Goal: Ask a question

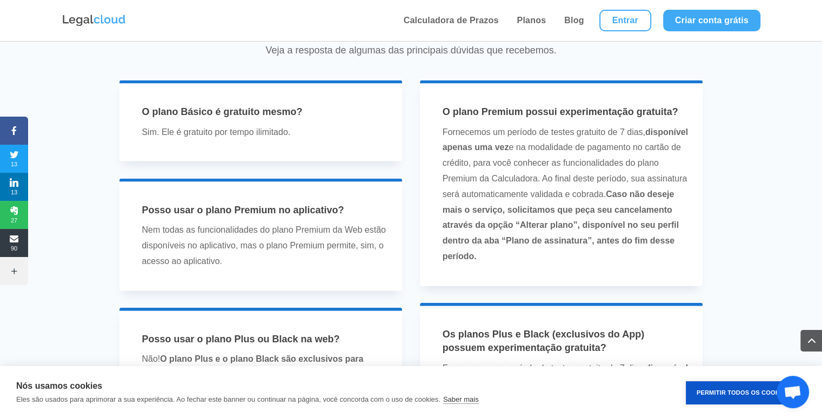
scroll to position [2308, 0]
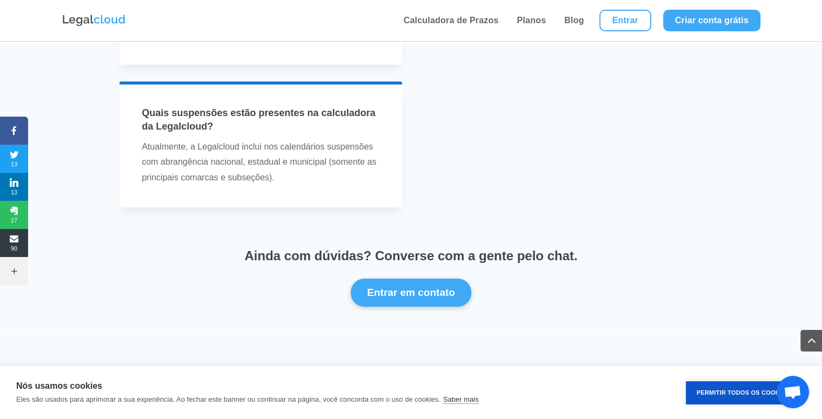
scroll to position [3413, 0]
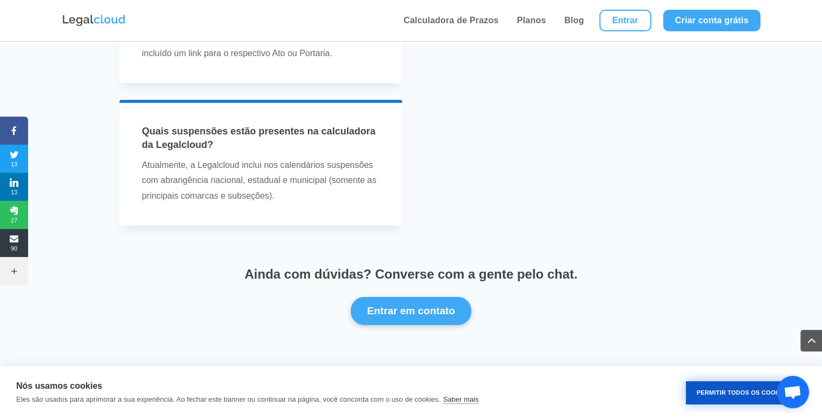
click at [731, 394] on button "Permitir Todos os Cookies" at bounding box center [742, 392] width 115 height 23
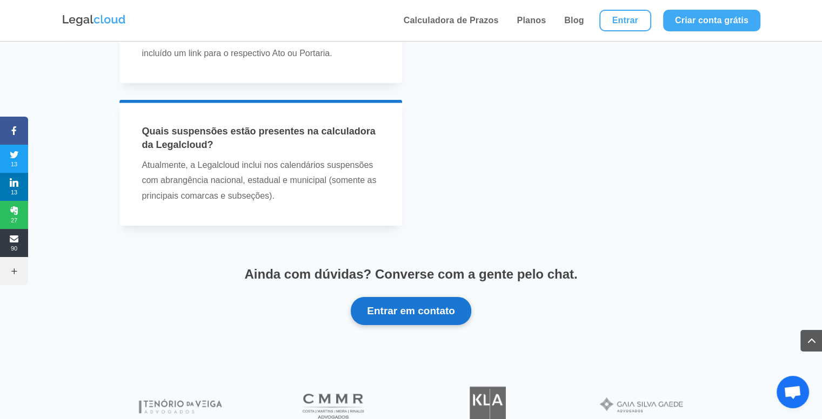
click at [435, 301] on button "Entrar em contato" at bounding box center [411, 311] width 120 height 28
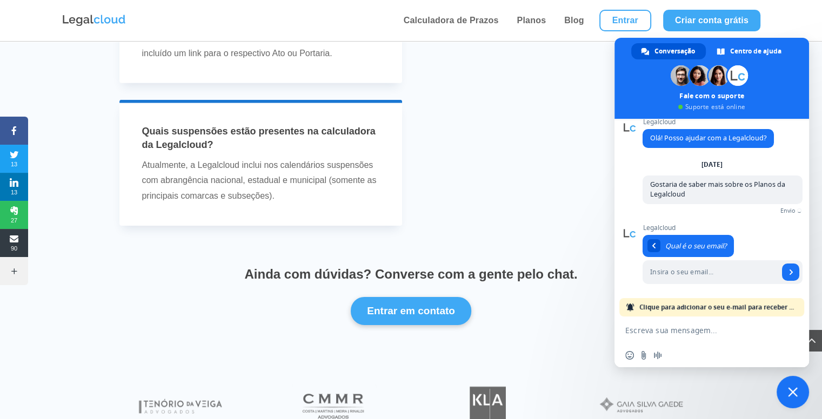
scroll to position [0, 0]
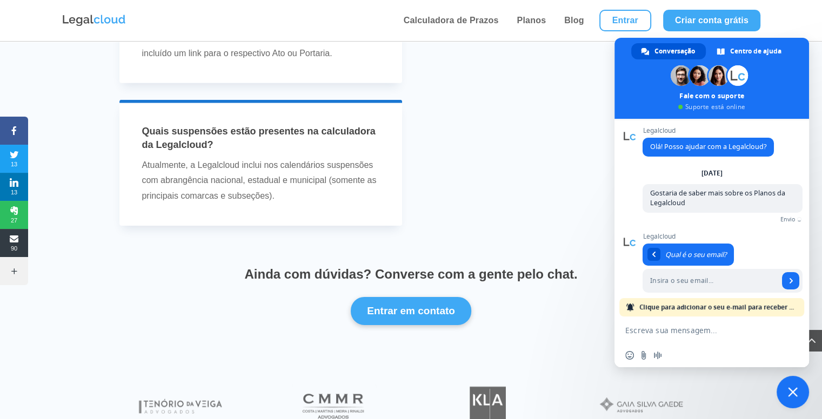
click at [663, 335] on textarea "Escreva sua mensagem..." at bounding box center [700, 330] width 151 height 27
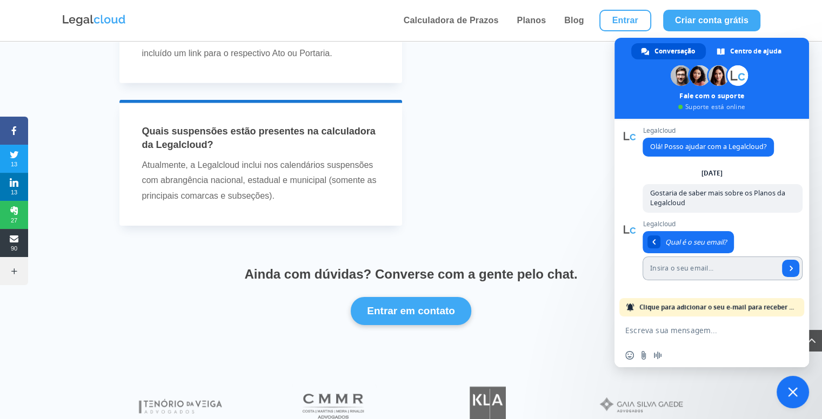
click at [696, 275] on input "Insira o seu email..." at bounding box center [710, 269] width 136 height 24
type input "[EMAIL_ADDRESS][DOMAIN_NAME]"
click at [786, 273] on link "Enviar" at bounding box center [790, 268] width 17 height 17
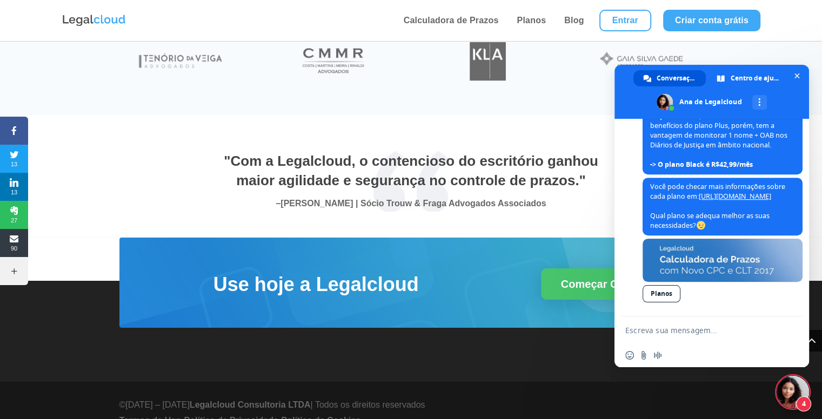
scroll to position [672, 0]
click at [674, 329] on textarea "Escreva sua mensagem..." at bounding box center [700, 330] width 151 height 27
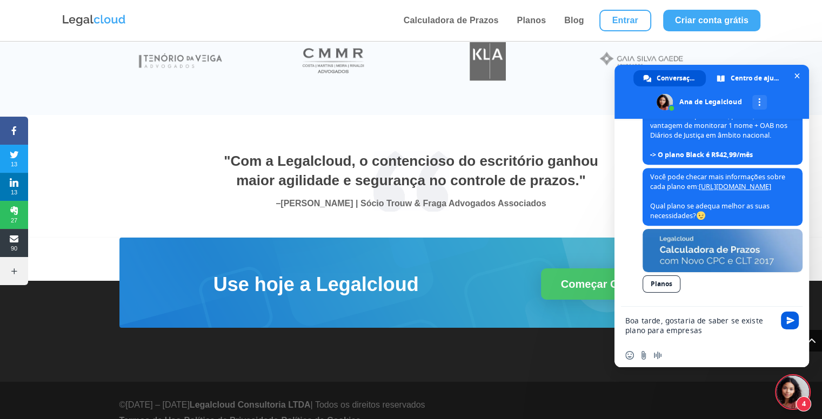
type textarea "Boa tarde, gostaria de saber se existe plano para empresas"
click at [789, 325] on span "Enviar" at bounding box center [790, 321] width 18 height 18
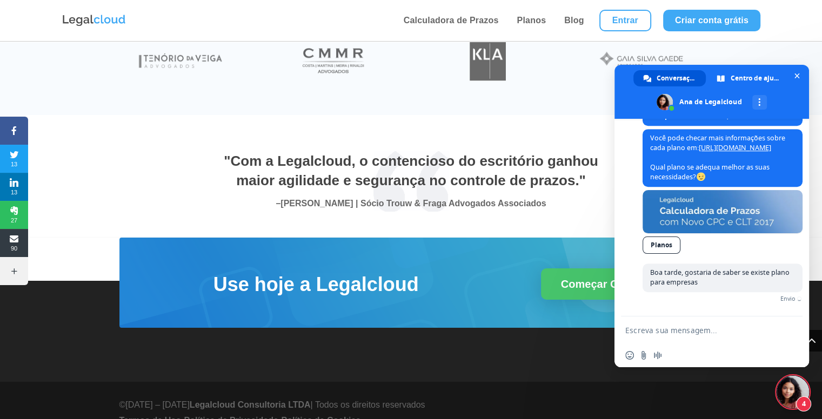
scroll to position [722, 0]
click at [700, 326] on textarea "Escreva sua mensagem..." at bounding box center [700, 330] width 151 height 27
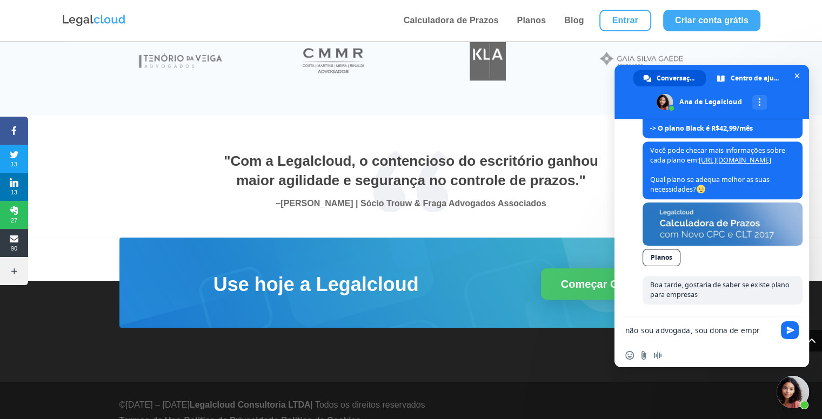
scroll to position [719, 0]
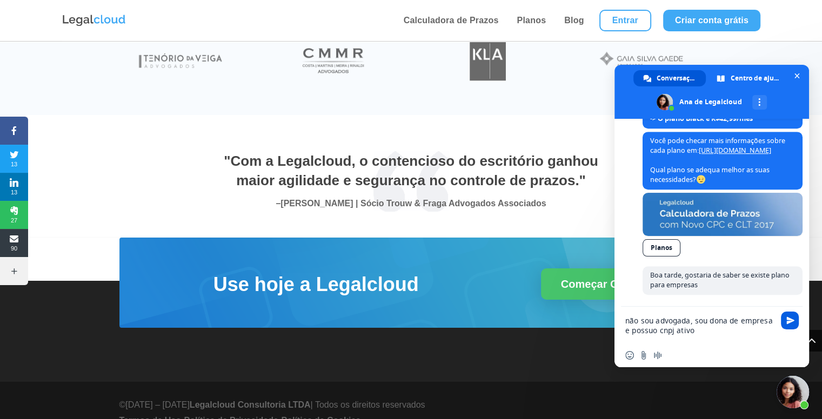
type textarea "não sou advogada, sou dona de empresa e possuo cnpj ativo"
click at [786, 321] on span "Enviar" at bounding box center [790, 321] width 8 height 8
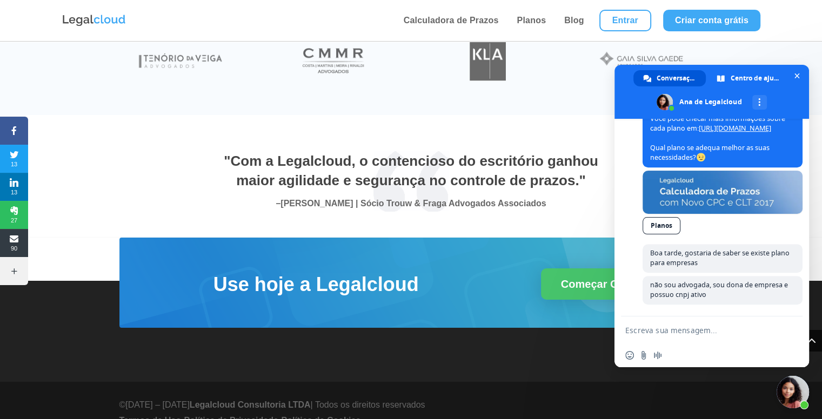
scroll to position [742, 0]
click at [798, 307] on div "Legalcloud Olá! Posso ajudar com a Legalcloud? [DATE] Gostaria de saber mais so…" at bounding box center [711, 218] width 194 height 198
click at [691, 322] on textarea "Escreva sua mensagem..." at bounding box center [700, 330] width 151 height 27
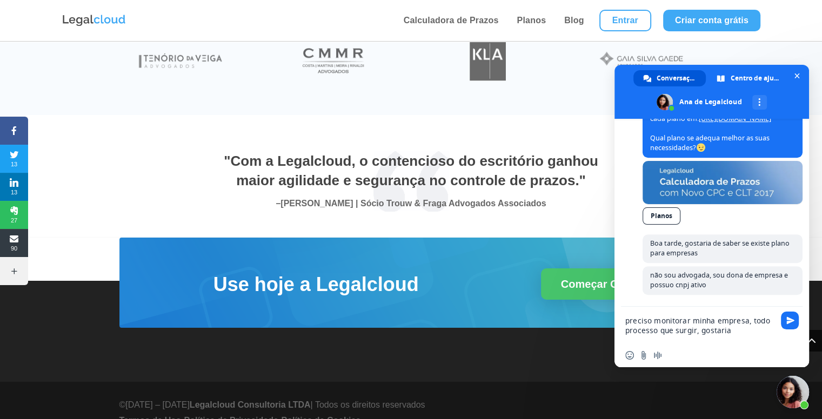
scroll to position [759, 0]
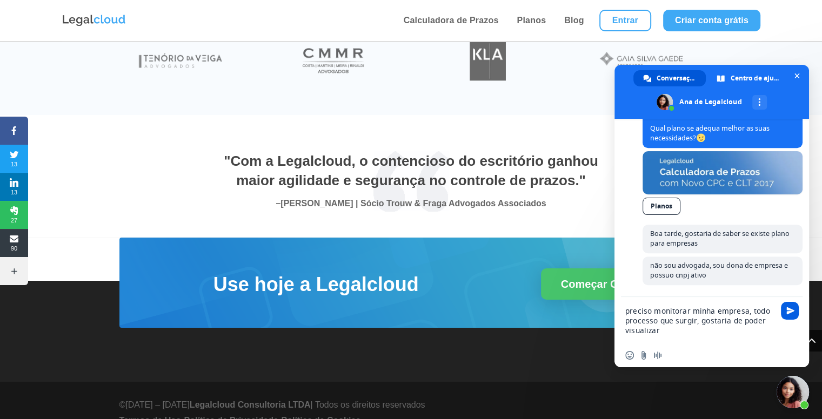
type textarea "preciso monitorar minha empresa, todo processo que surgir, gostaria de poder vi…"
click at [782, 315] on span "Enviar" at bounding box center [790, 311] width 18 height 18
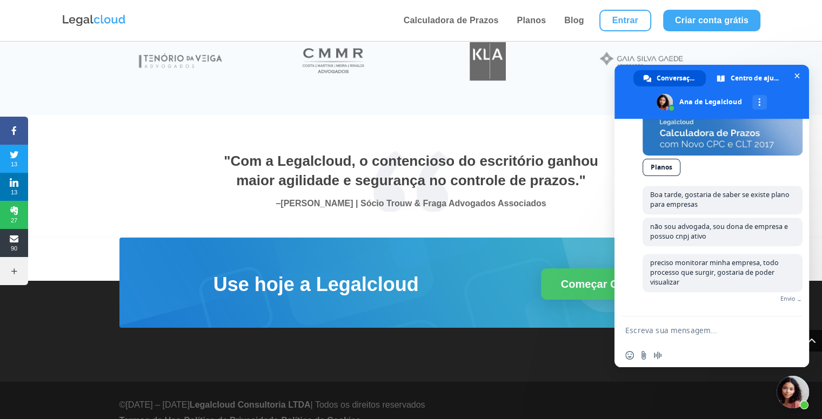
scroll to position [785, 0]
